Goal: Information Seeking & Learning: Check status

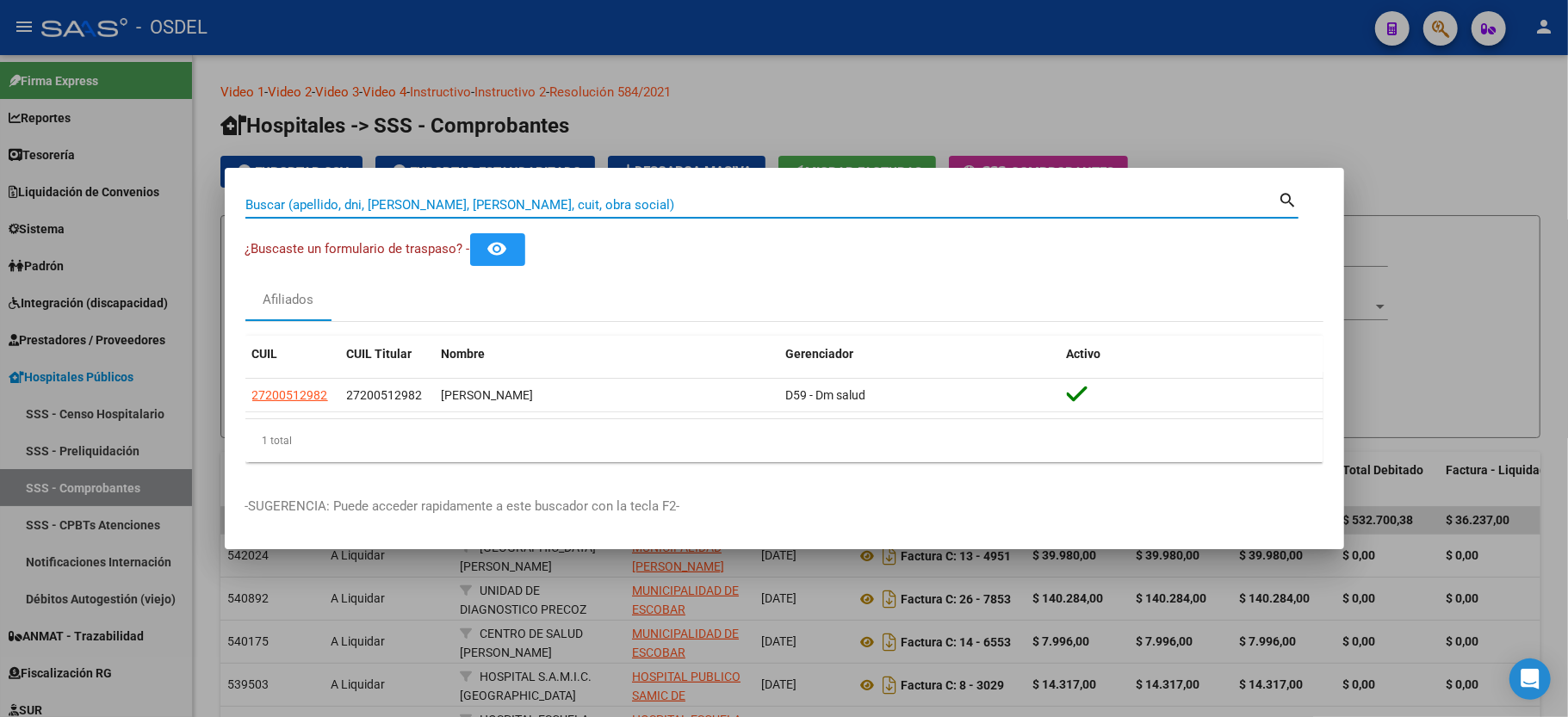
scroll to position [373, 0]
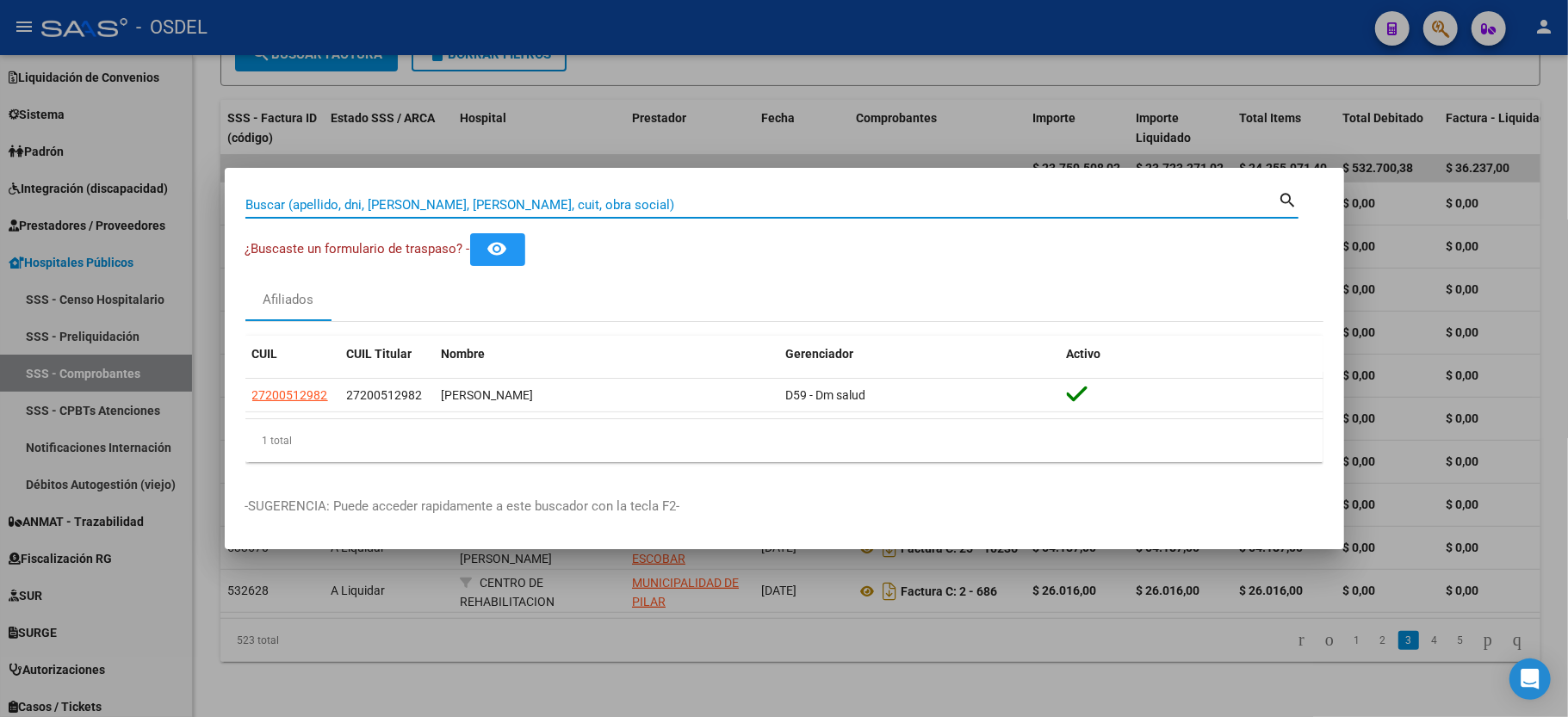
type input "4"
type input "48224770"
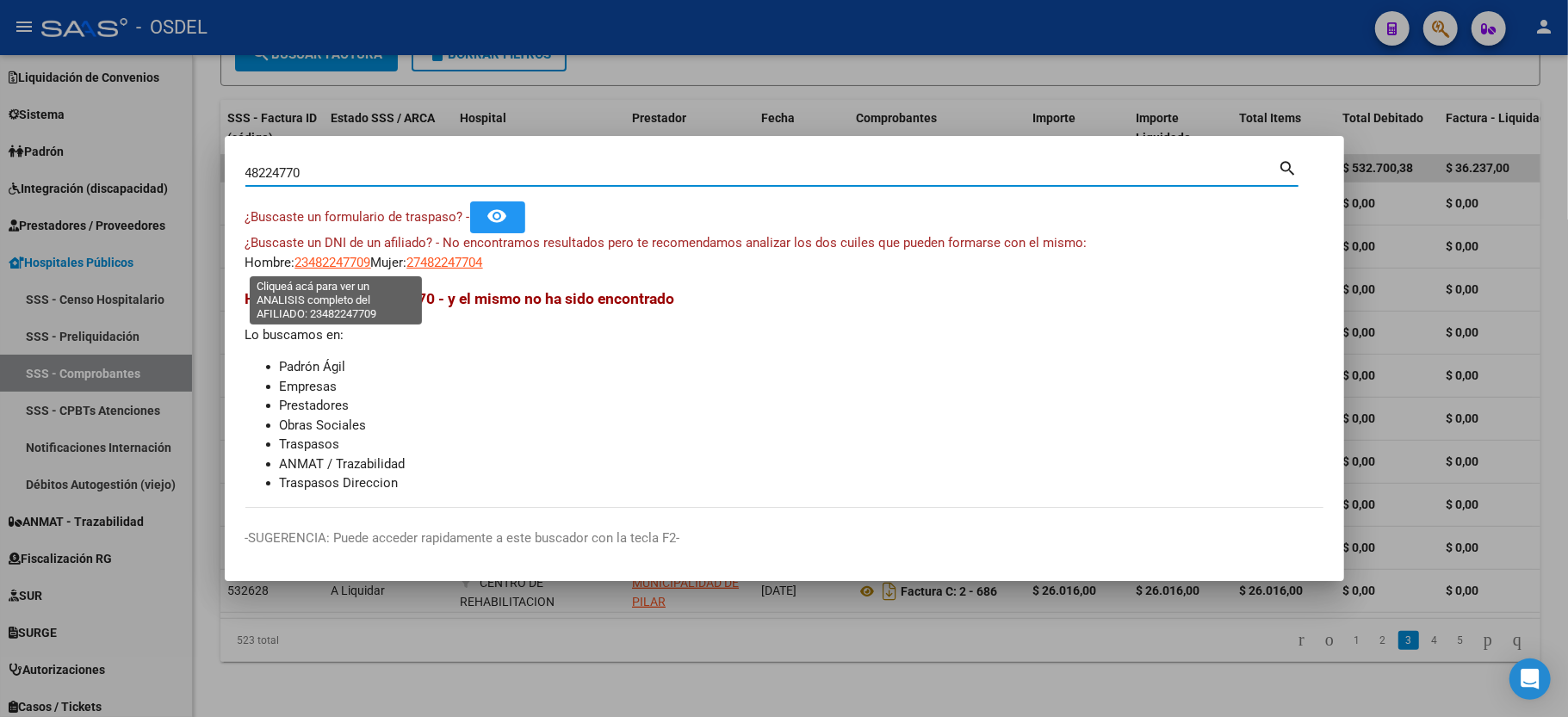
click at [333, 269] on span "23482247709" at bounding box center [333, 262] width 75 height 15
type textarea "23482247709"
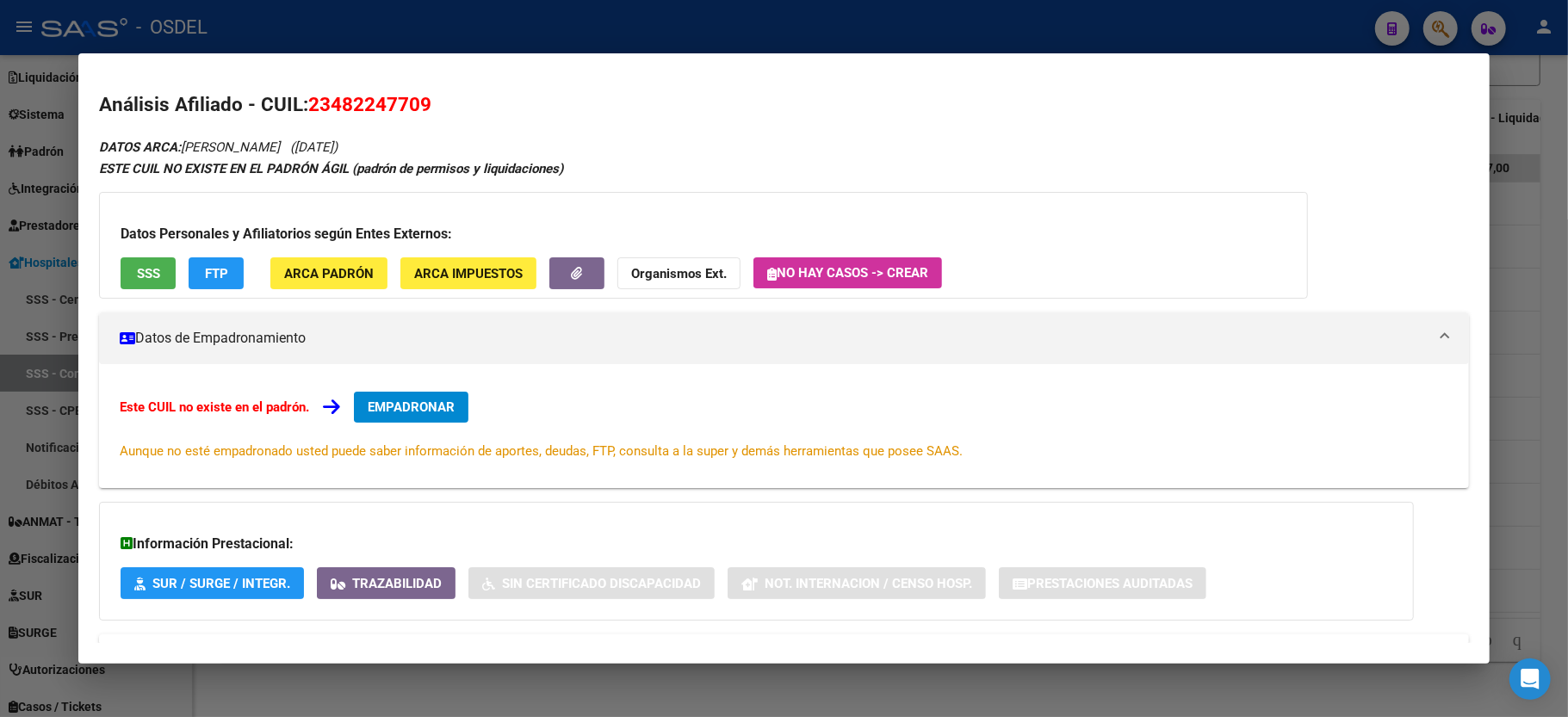
click at [139, 274] on span "SSS" at bounding box center [148, 273] width 23 height 15
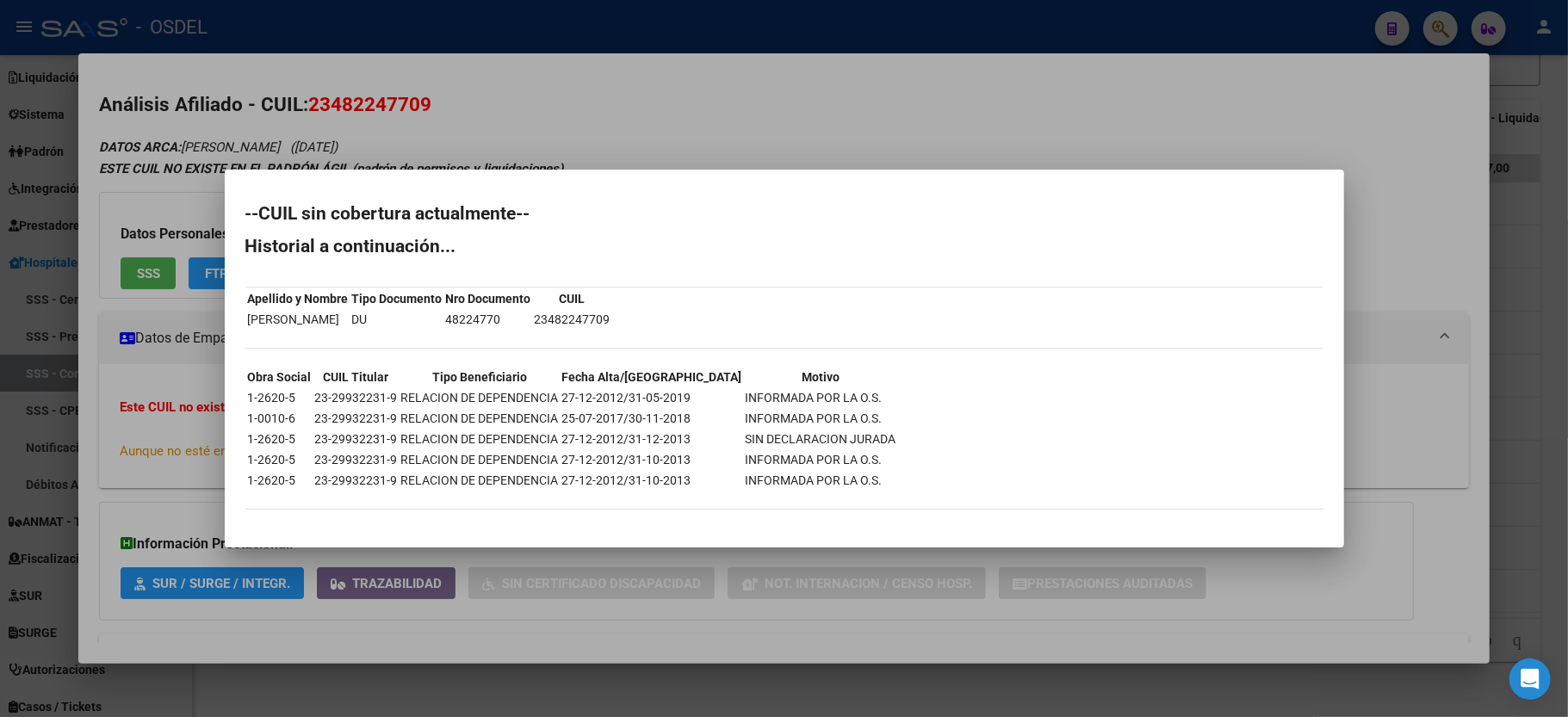
click at [593, 430] on td "27-12-2012/31-12-2013" at bounding box center [652, 438] width 182 height 19
click at [607, 155] on div at bounding box center [784, 358] width 1568 height 717
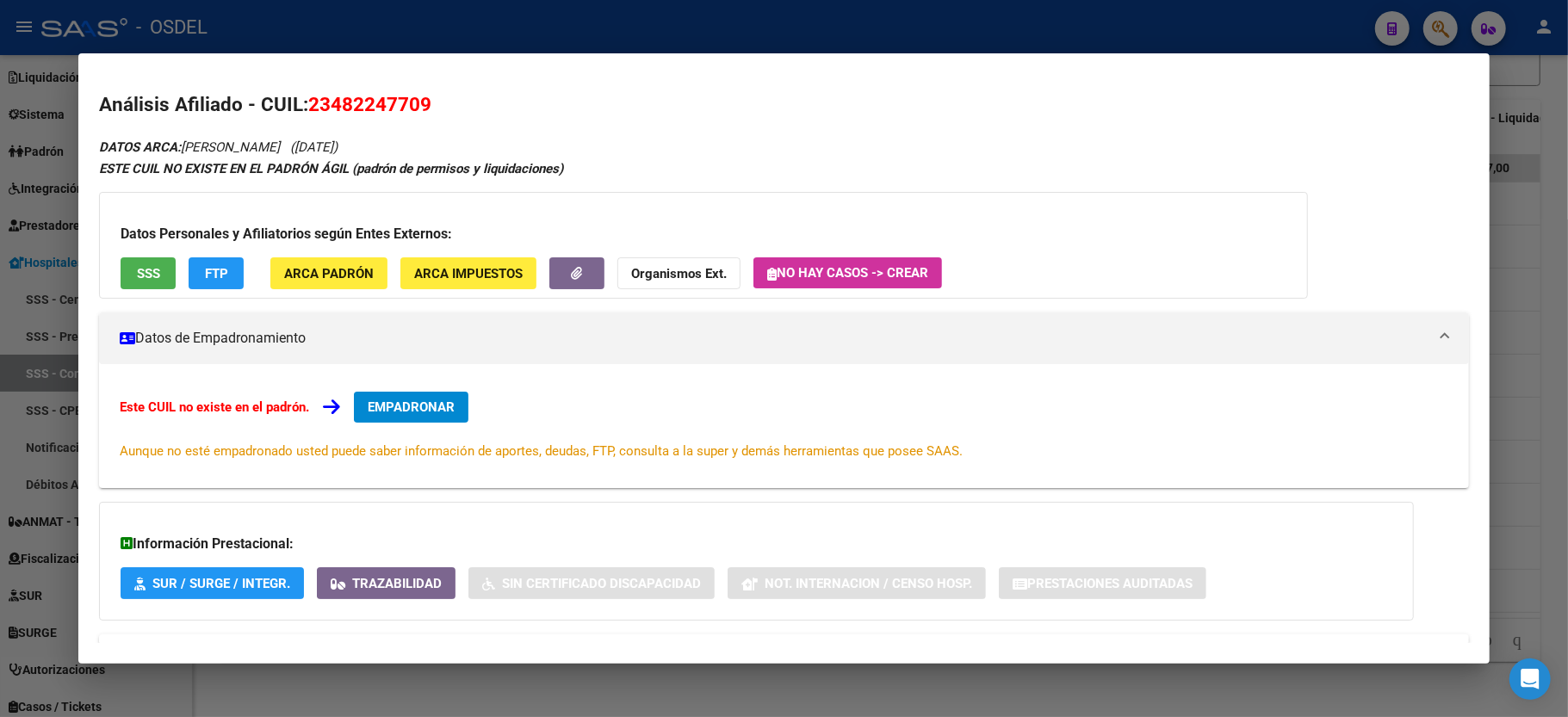
drag, startPoint x: 317, startPoint y: 112, endPoint x: 445, endPoint y: 112, distance: 128.0
click at [445, 112] on h2 "Análisis Afiliado - CUIL: 23482247709" at bounding box center [784, 105] width 1370 height 29
copy span "23482247709"
click at [708, 277] on strong "Organismos Ext." at bounding box center [679, 273] width 96 height 15
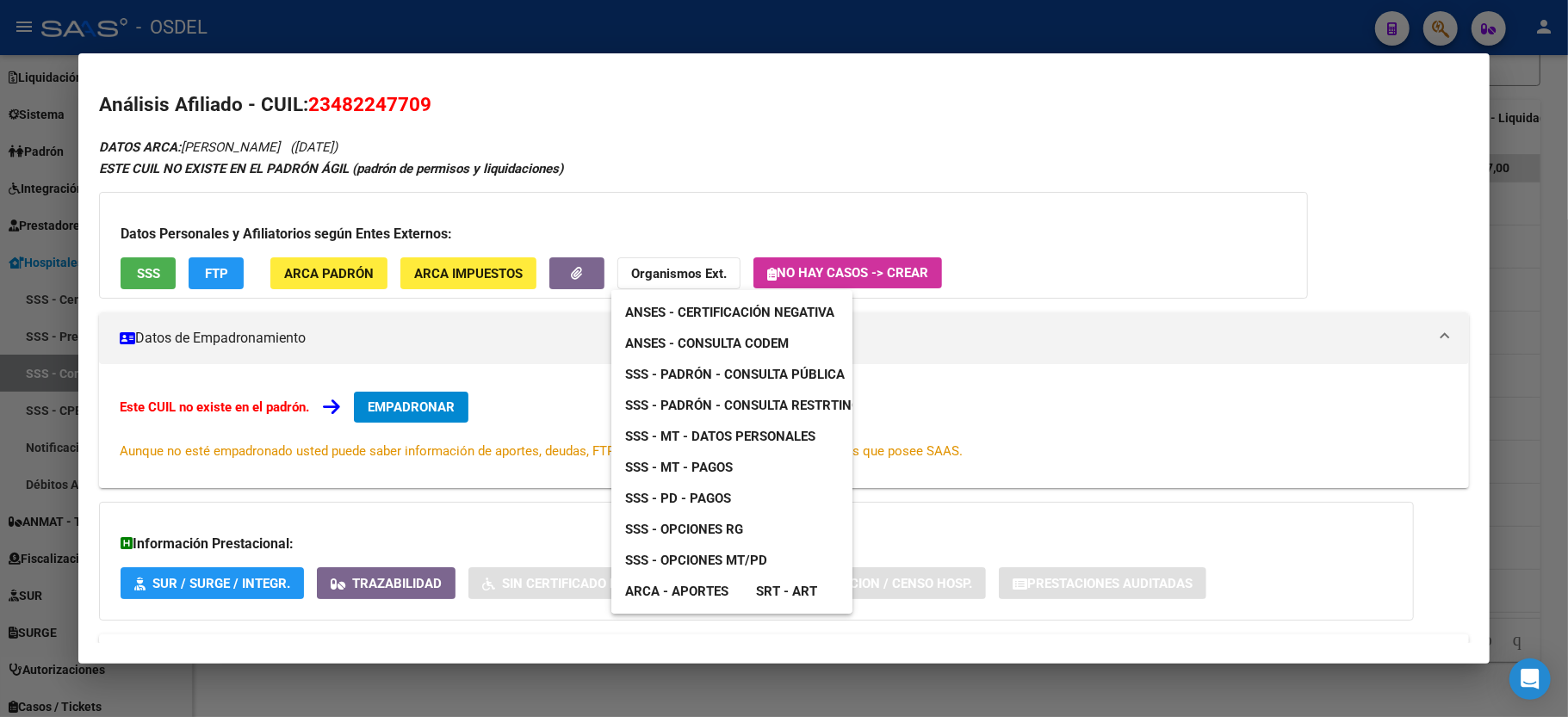
click at [713, 369] on span "SSS - Padrón - Consulta Pública" at bounding box center [734, 374] width 219 height 15
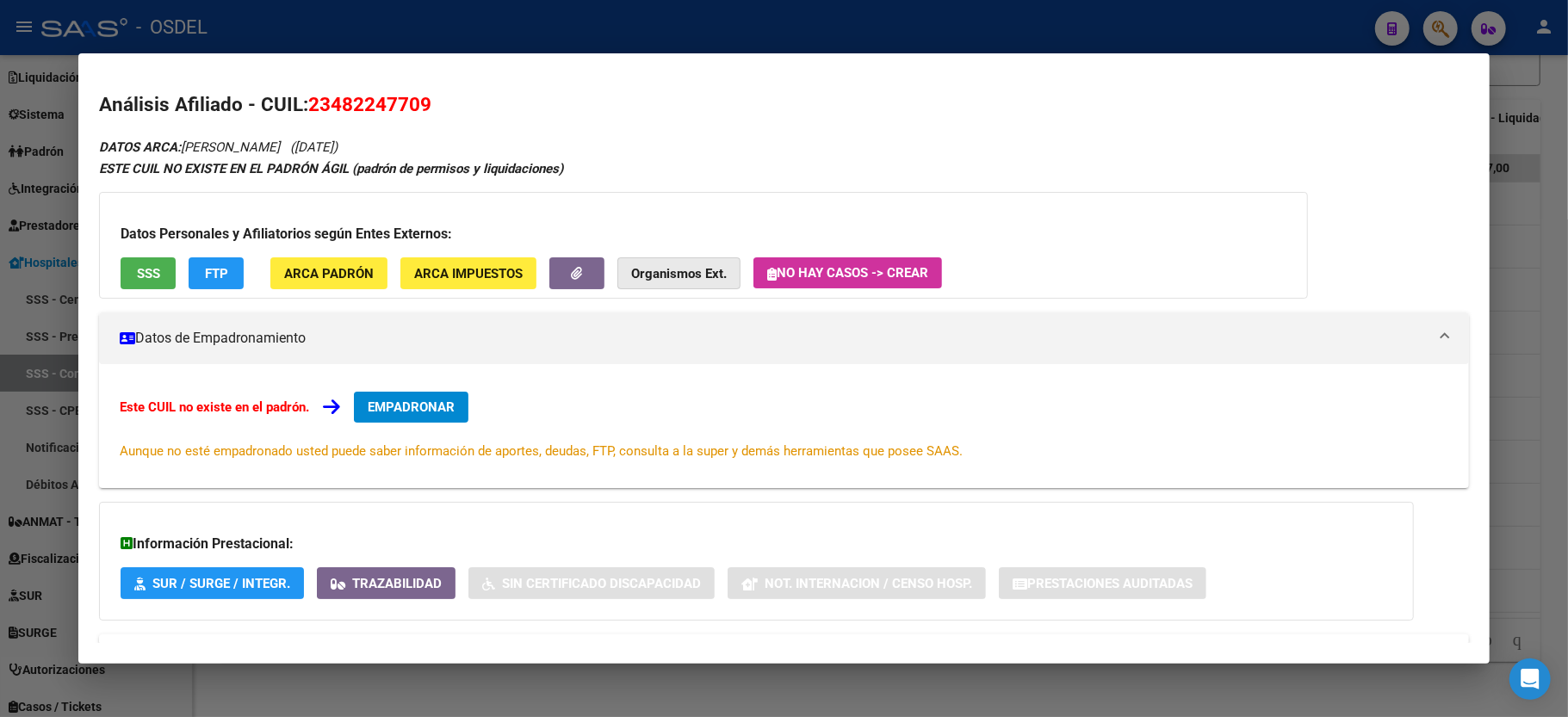
click at [680, 262] on button "Organismos Ext." at bounding box center [679, 273] width 123 height 32
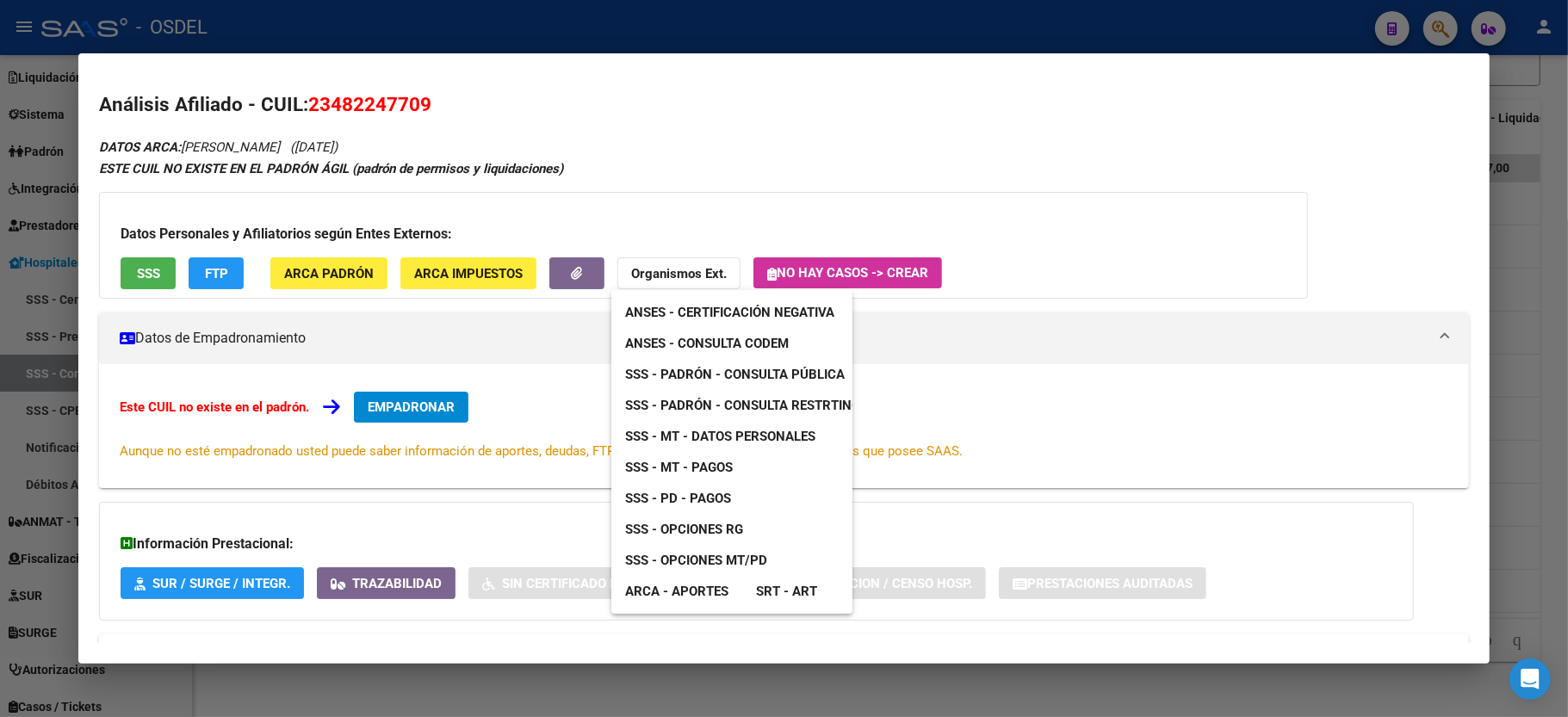
click at [705, 326] on link "ANSES - Certificación Negativa" at bounding box center [729, 312] width 237 height 31
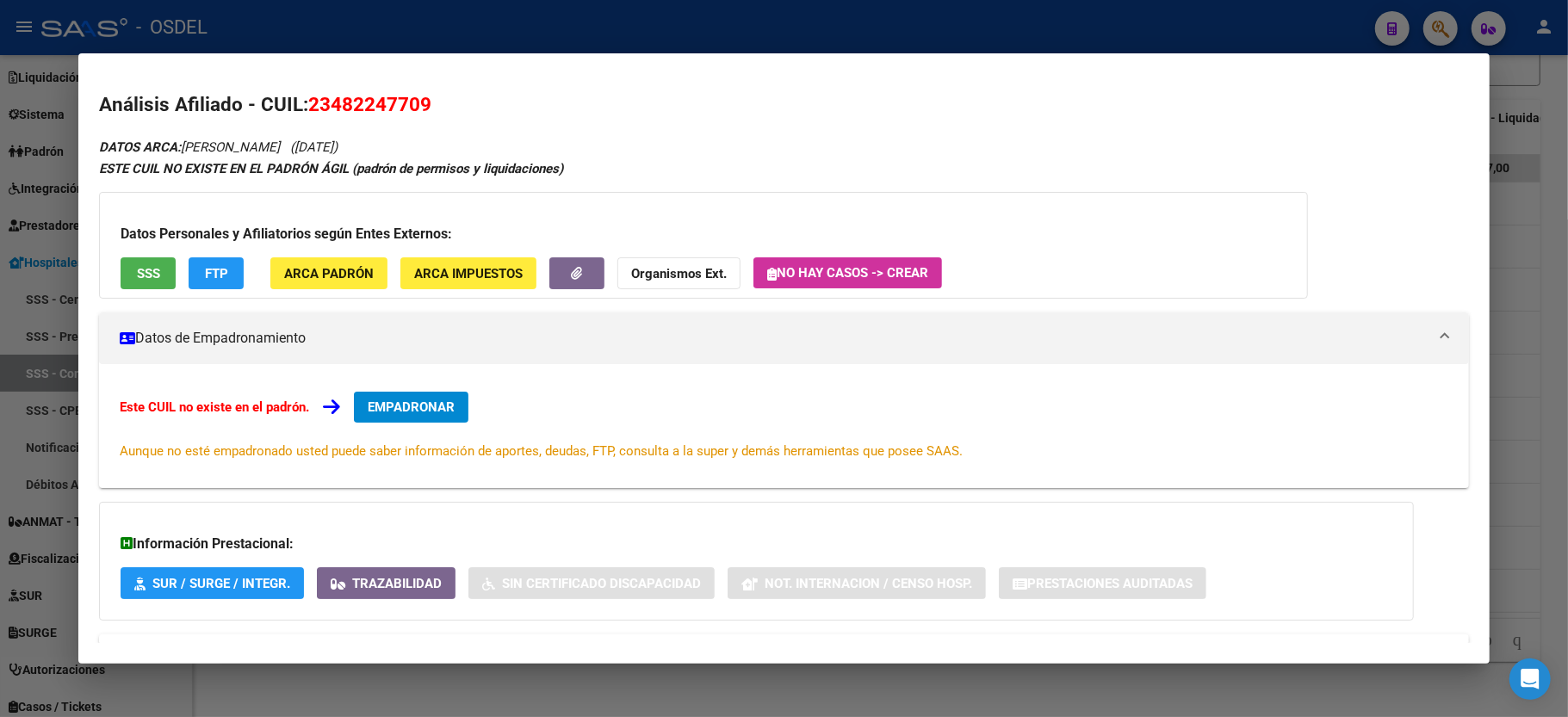
click at [692, 277] on strong "Organismos Ext." at bounding box center [679, 273] width 96 height 15
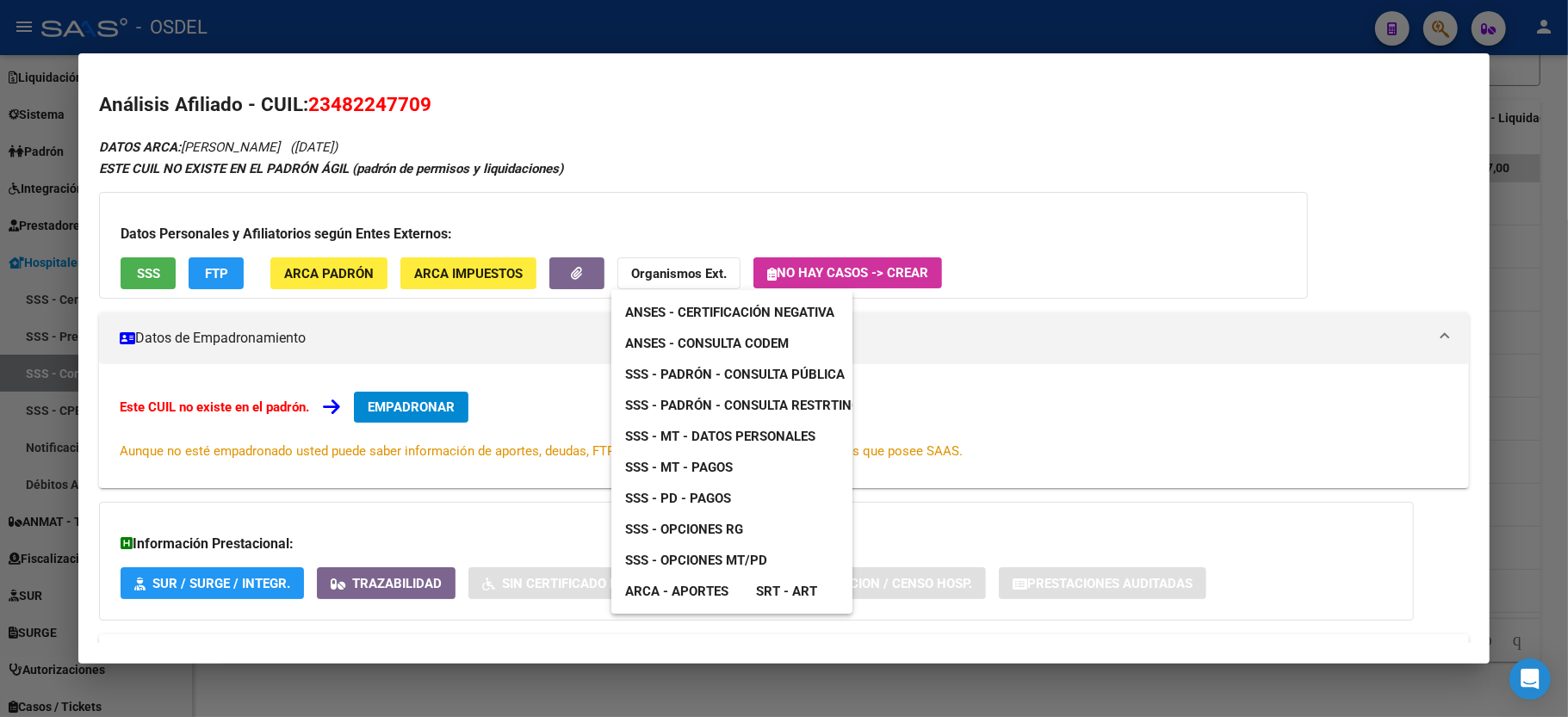
click at [700, 344] on span "ANSES - Consulta CODEM" at bounding box center [706, 343] width 163 height 15
